Goal: Find specific page/section: Find specific page/section

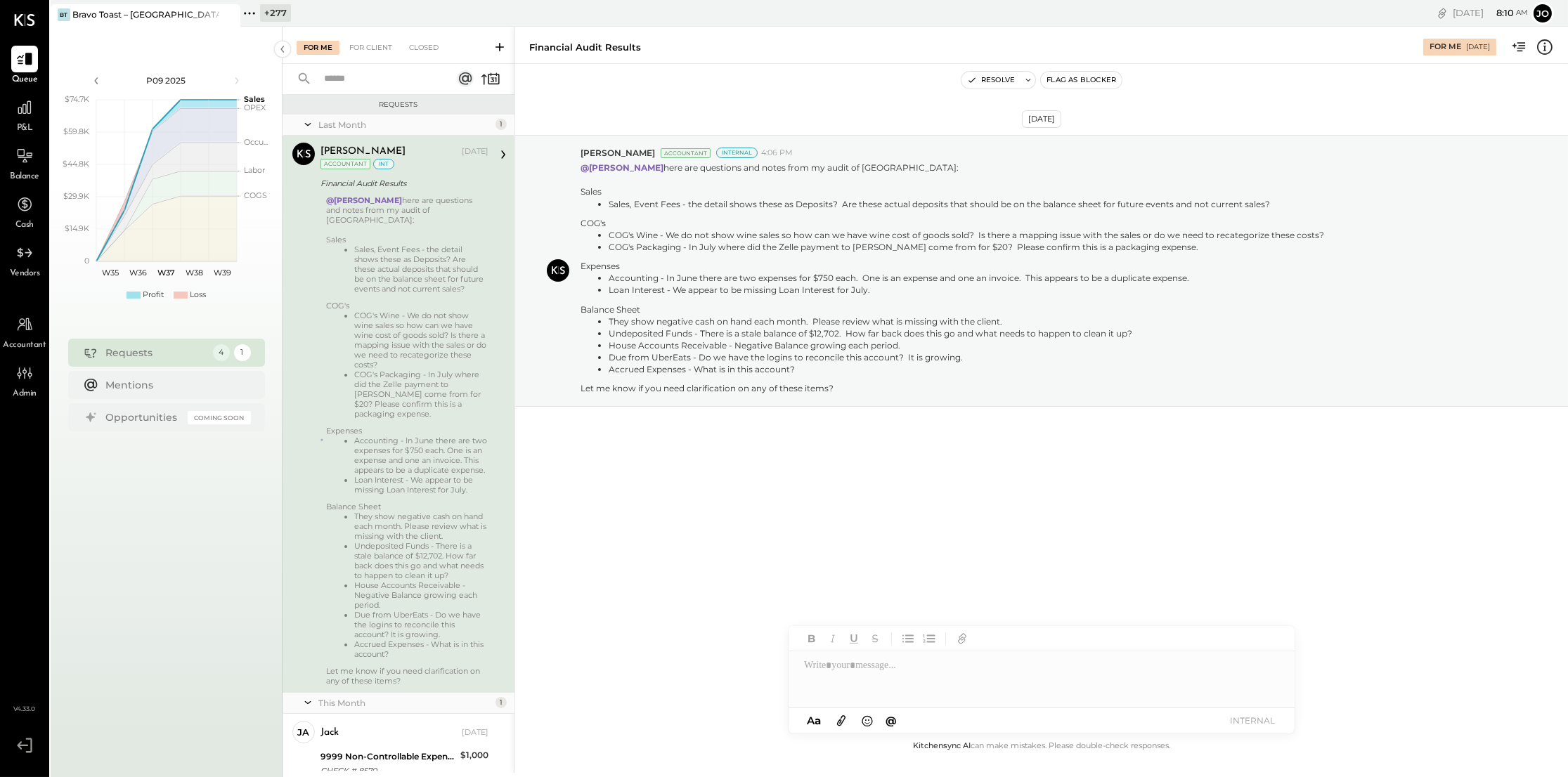
click at [248, 16] on icon at bounding box center [249, 14] width 18 height 18
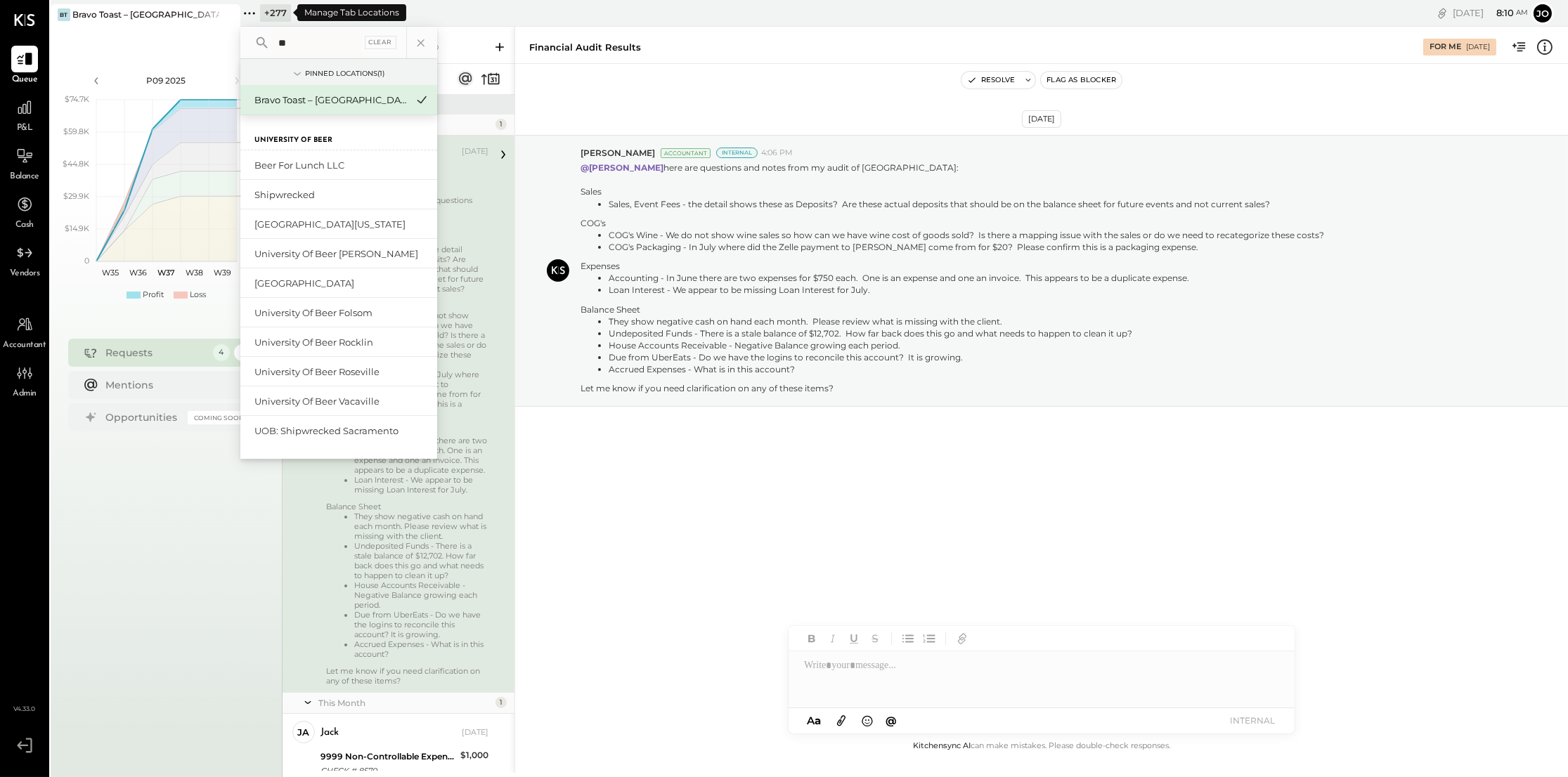
type input "*"
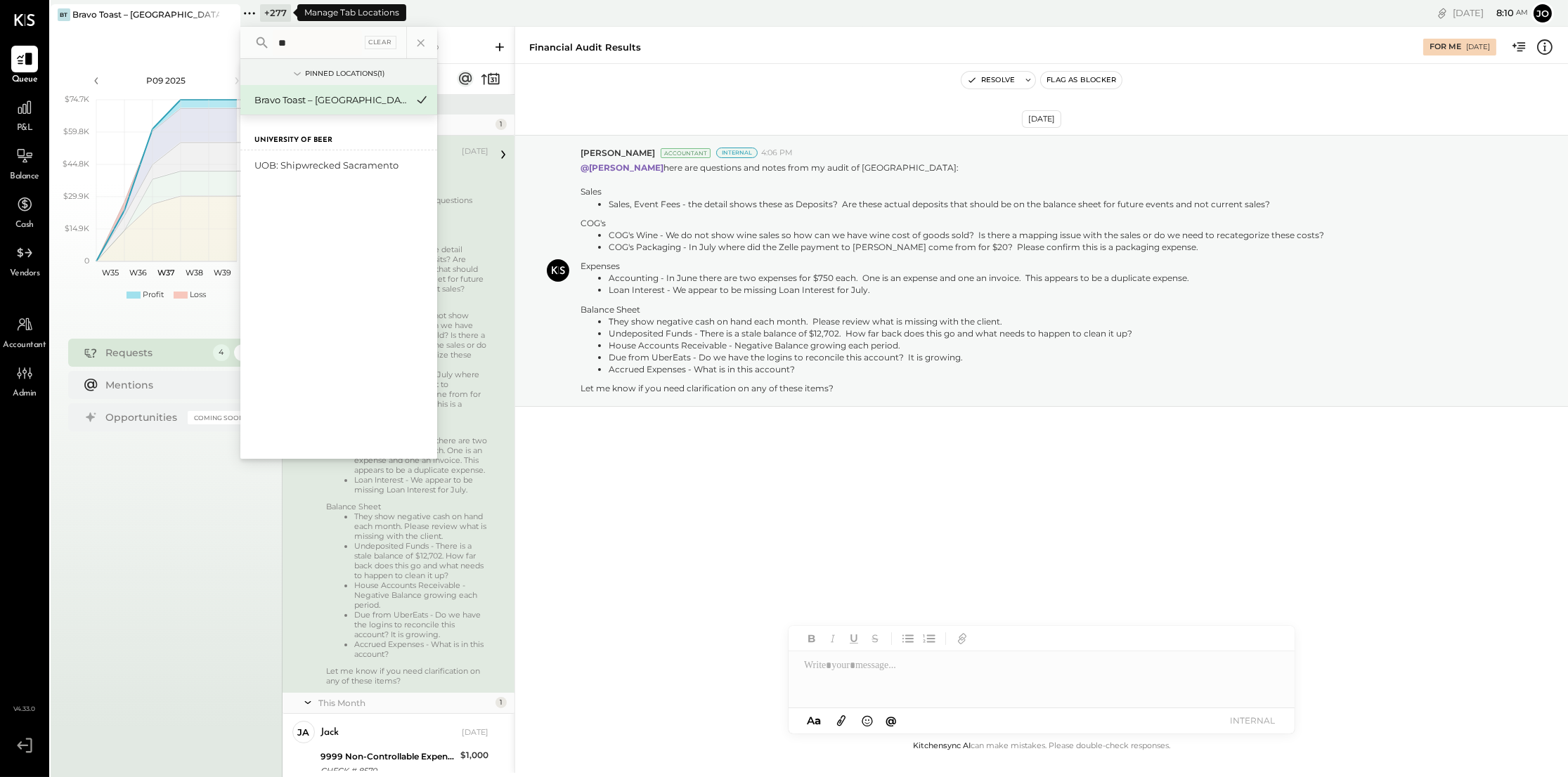
type input "*"
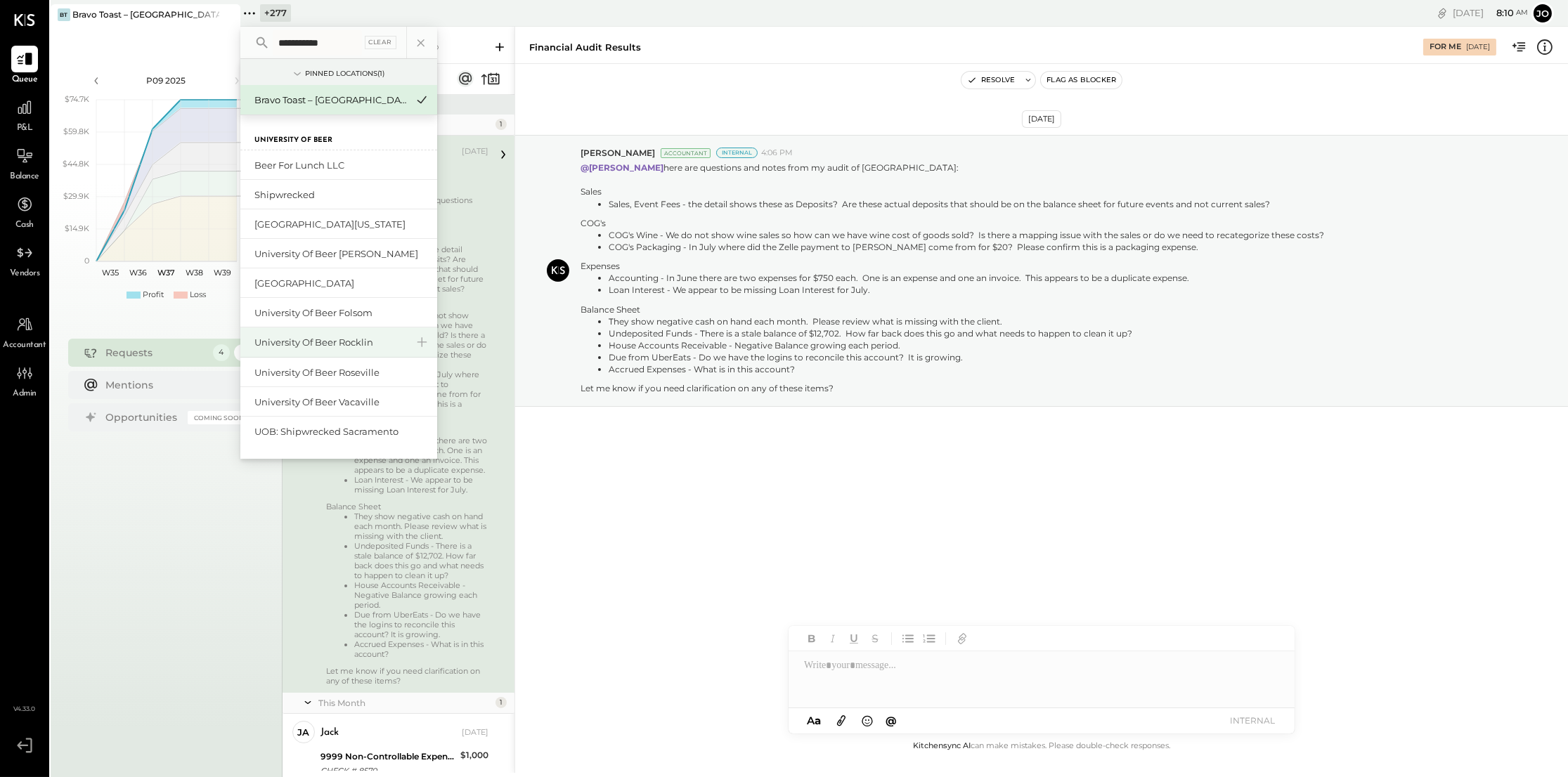
type input "**********"
click at [346, 332] on div "University of Beer Rocklin" at bounding box center [338, 343] width 196 height 30
click at [340, 339] on div "University of Beer Rocklin" at bounding box center [330, 343] width 151 height 14
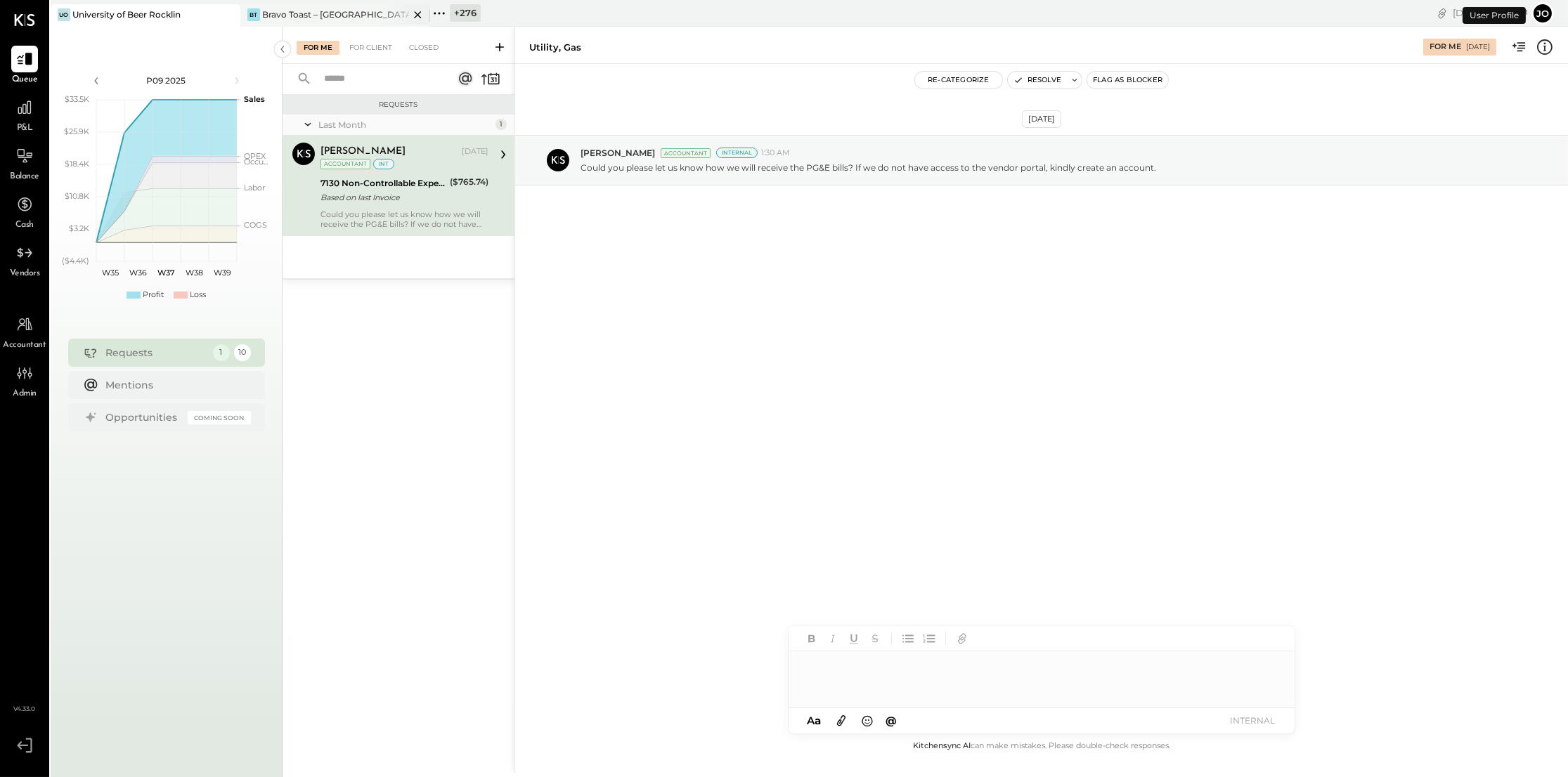
click at [420, 10] on icon at bounding box center [417, 14] width 17 height 16
click at [38, 215] on div "Cash" at bounding box center [25, 212] width 40 height 40
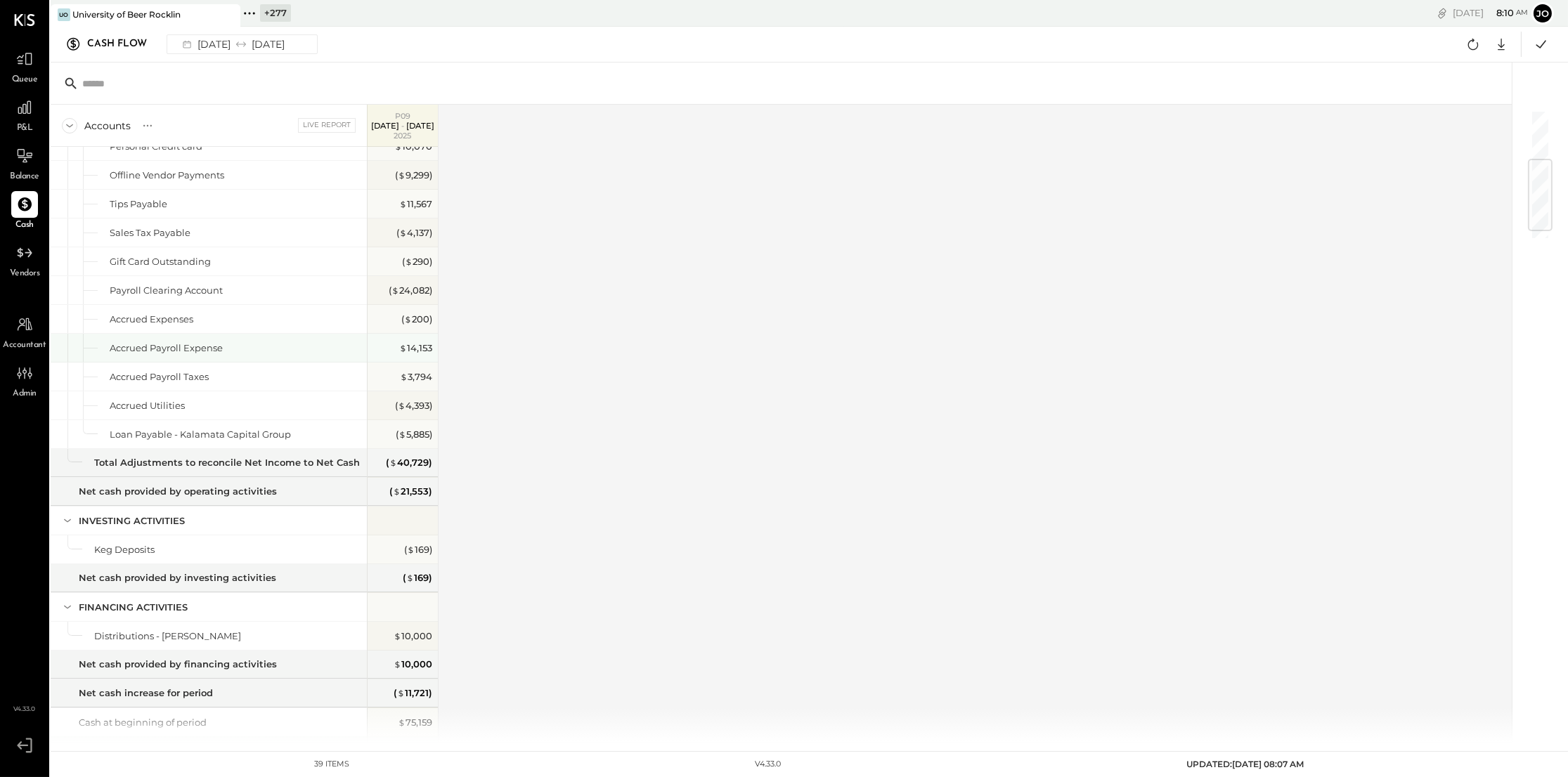
scroll to position [408, 0]
